Goal: Transaction & Acquisition: Book appointment/travel/reservation

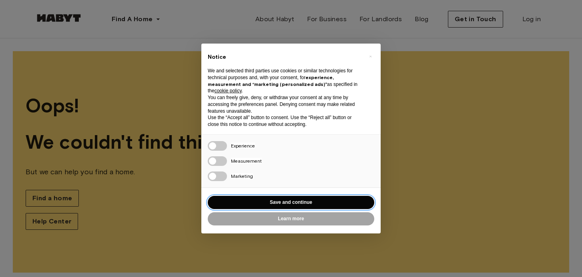
click at [274, 201] on button "Save and continue" at bounding box center [291, 202] width 166 height 13
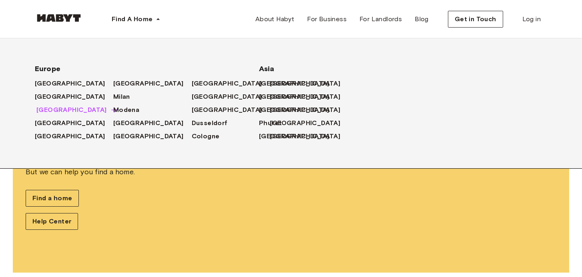
click at [60, 110] on span "[GEOGRAPHIC_DATA]" at bounding box center [71, 110] width 70 height 10
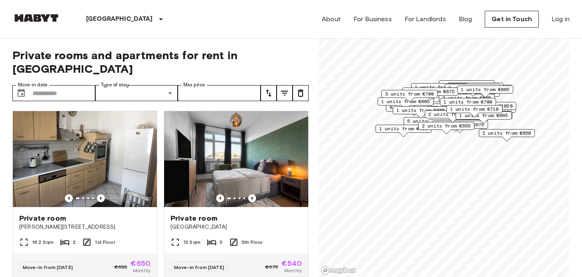
drag, startPoint x: 452, startPoint y: 151, endPoint x: 459, endPoint y: 116, distance: 35.9
click at [460, 115] on div "1 units from €710" at bounding box center [474, 111] width 56 height 12
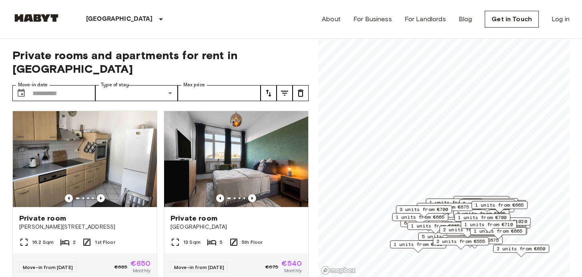
drag, startPoint x: 459, startPoint y: 128, endPoint x: 456, endPoint y: 222, distance: 93.6
click at [456, 222] on div "1 units from €700" at bounding box center [482, 220] width 56 height 12
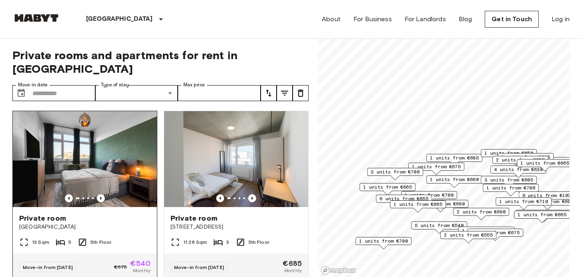
click at [122, 191] on img at bounding box center [85, 159] width 144 height 96
click at [216, 85] on input "Max price" at bounding box center [219, 93] width 83 height 16
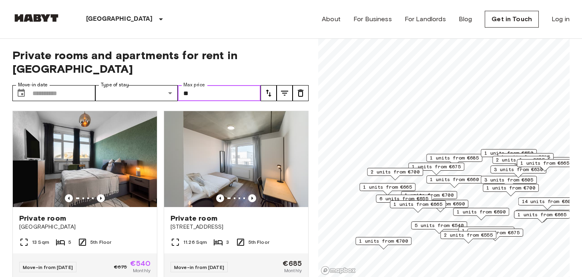
type input "*"
type input "***"
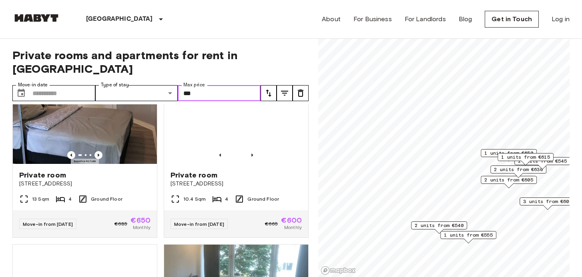
scroll to position [238, 0]
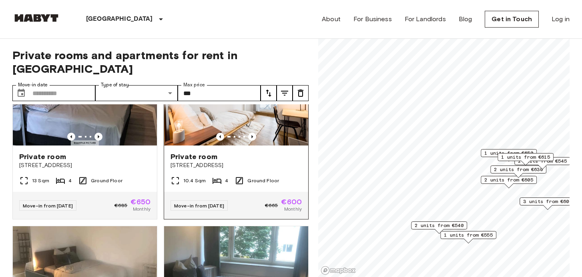
click at [265, 152] on div "Private room" at bounding box center [235, 157] width 131 height 10
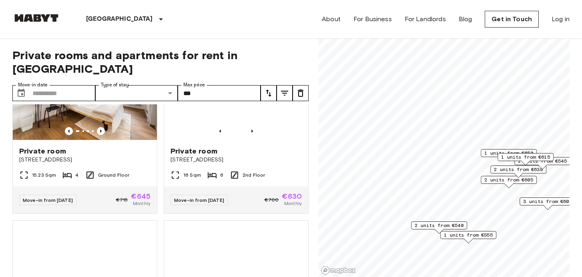
scroll to position [1067, 0]
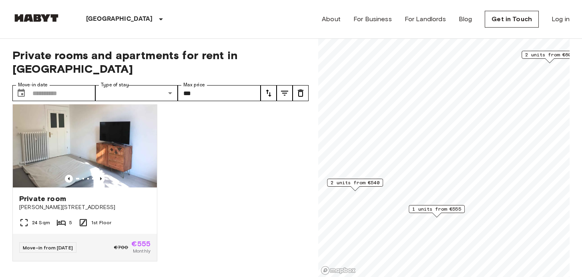
scroll to position [360, 0]
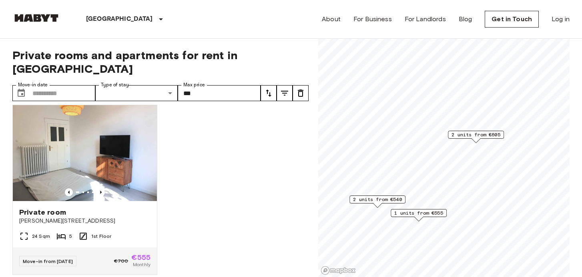
scroll to position [1067, 0]
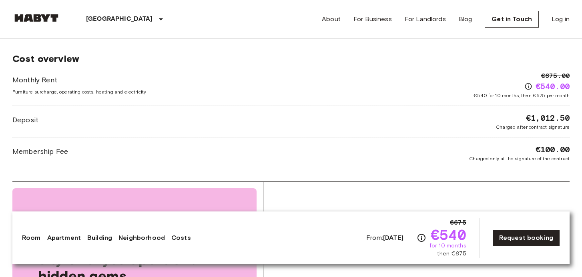
scroll to position [902, 0]
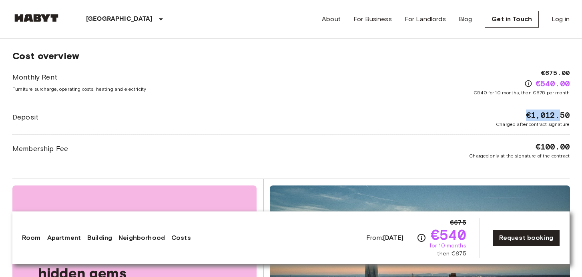
drag, startPoint x: 528, startPoint y: 114, endPoint x: 561, endPoint y: 116, distance: 33.7
click at [561, 116] on span "€1,012.50" at bounding box center [548, 115] width 44 height 11
click at [435, 104] on div "Monthly Rent Furniture surcharge, operating costs, heating and electricity €675…" at bounding box center [290, 113] width 557 height 91
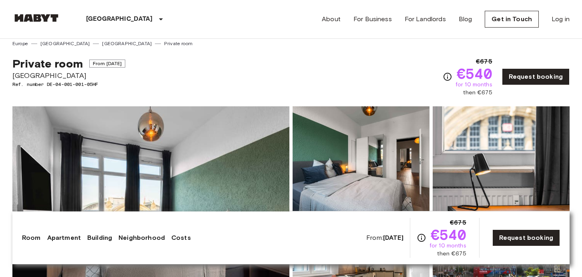
scroll to position [0, 0]
